Goal: Find specific page/section: Find specific page/section

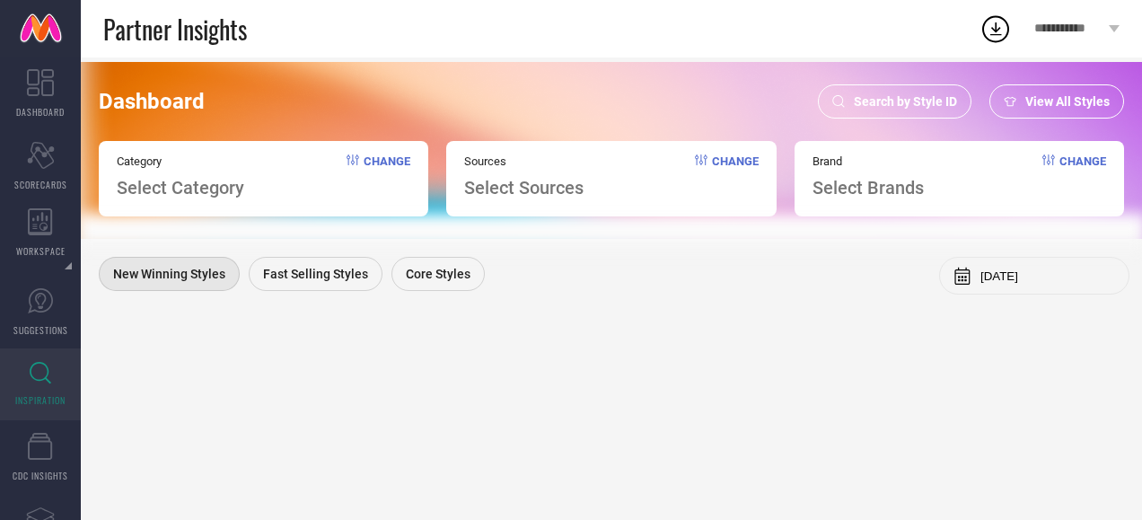
click at [848, 106] on div "Search by Style ID" at bounding box center [895, 101] width 154 height 34
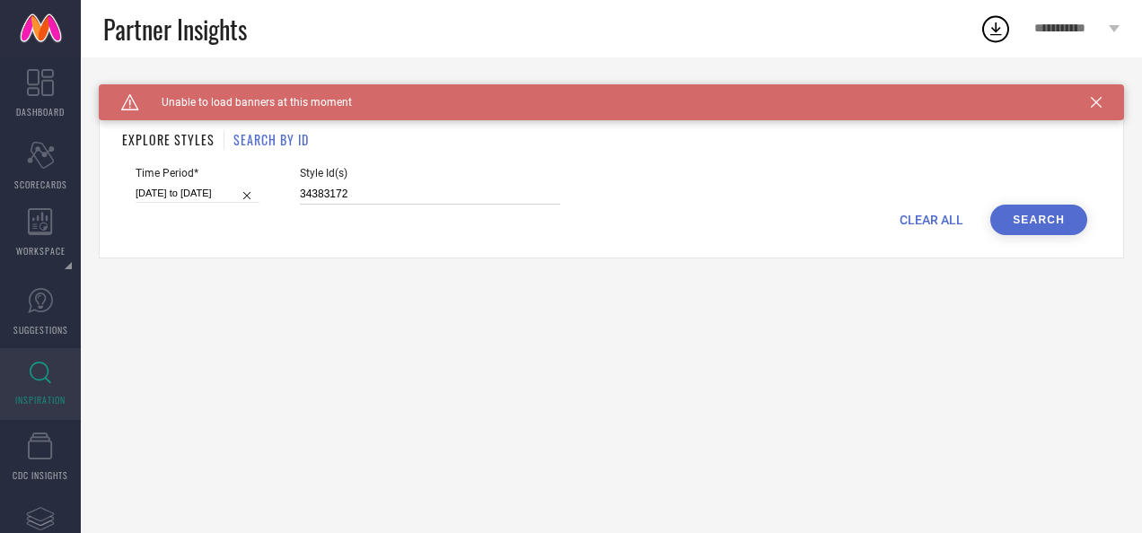
drag, startPoint x: 392, startPoint y: 194, endPoint x: 262, endPoint y: 208, distance: 131.0
click at [262, 208] on form "Time Period* [DATE] to [DATE] Style Id(s) 34383172 CLEAR ALL Search" at bounding box center [611, 201] width 979 height 68
paste input "13594656 1236464 27043062 11991412 9739977"
type input "13594656 1236464 27043062 11991412 9739977"
click at [1007, 216] on button "Search" at bounding box center [1038, 220] width 97 height 31
